Goal: Entertainment & Leisure: Consume media (video, audio)

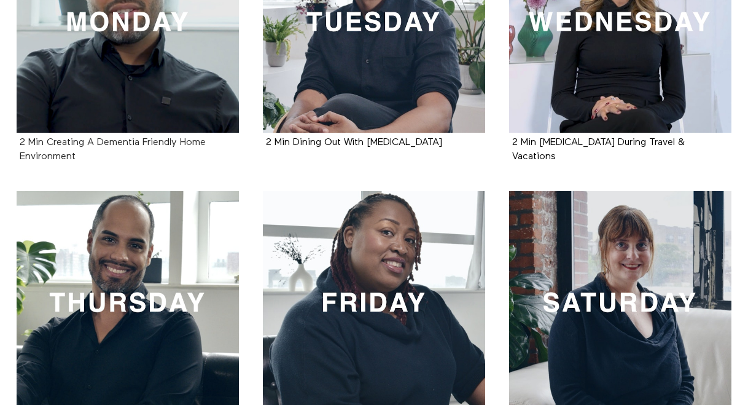
scroll to position [369, 0]
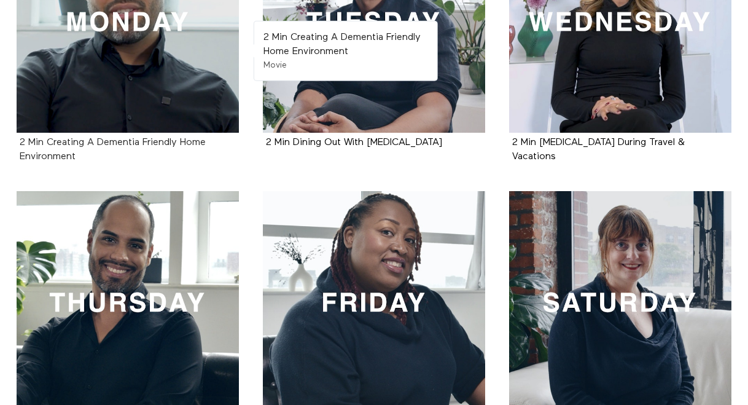
click at [97, 139] on strong "2 Min Creating A Dementia Friendly Home Environment" at bounding box center [113, 150] width 186 height 24
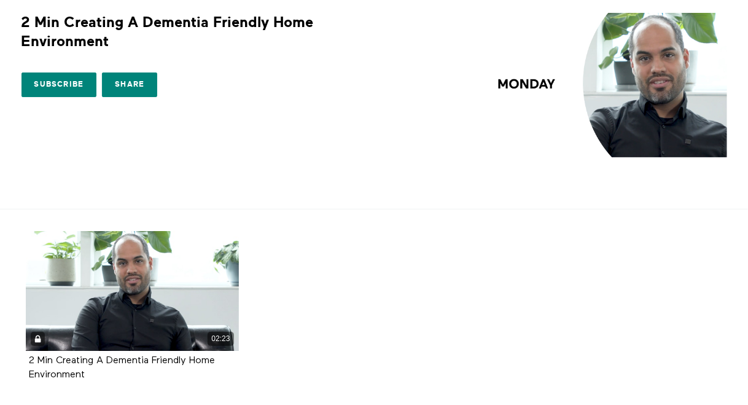
scroll to position [123, 0]
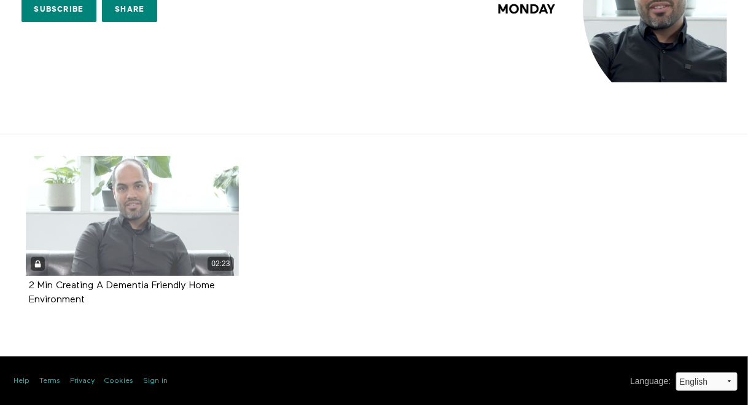
click at [87, 200] on div "02:23" at bounding box center [132, 216] width 213 height 120
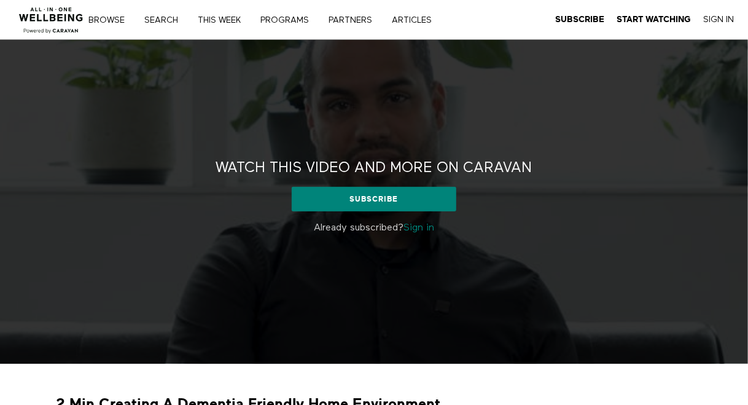
click at [420, 229] on link "Sign in" at bounding box center [419, 228] width 31 height 10
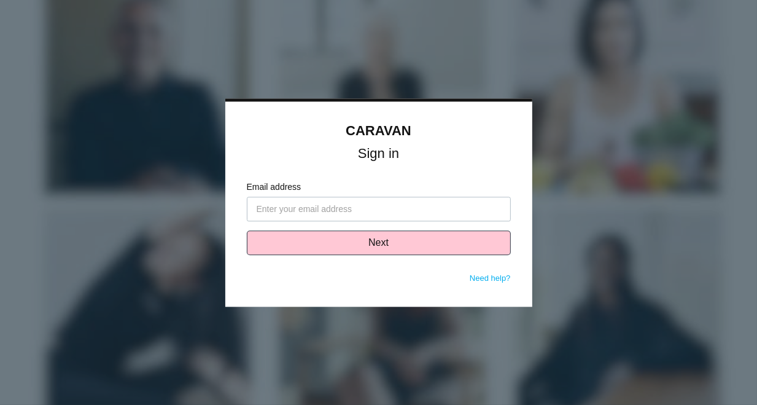
click at [292, 202] on input "Email address" at bounding box center [379, 209] width 264 height 25
type input "[EMAIL_ADDRESS][DOMAIN_NAME]"
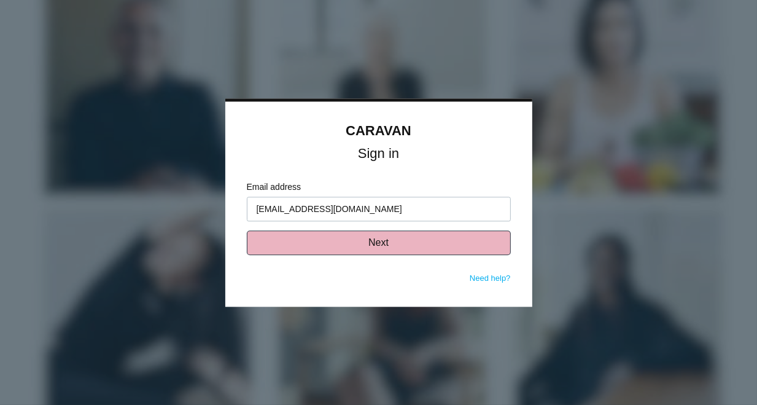
click at [361, 230] on button "Next" at bounding box center [379, 242] width 264 height 25
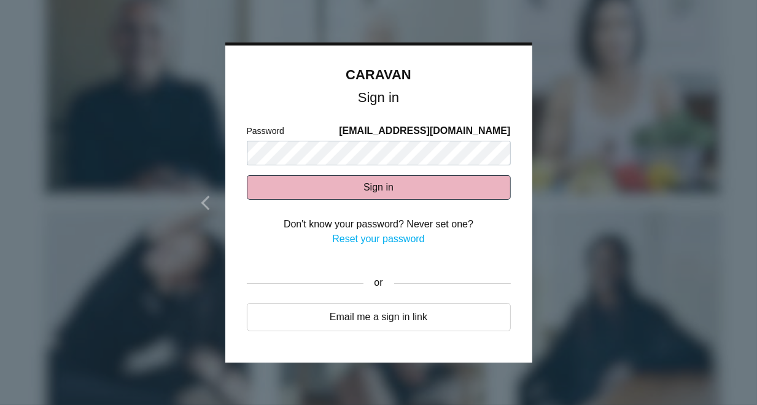
click at [374, 188] on button "Sign in" at bounding box center [379, 187] width 264 height 25
